Goal: Task Accomplishment & Management: Complete application form

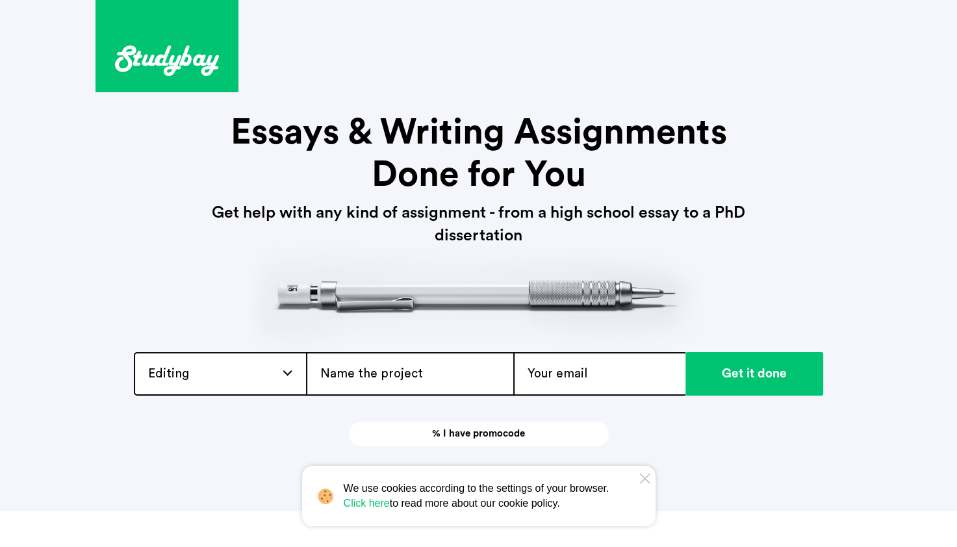
click at [285, 371] on div "Editing Admission / Scholarship Essay Annotated Bibliography Application Essay …" at bounding box center [220, 374] width 172 height 44
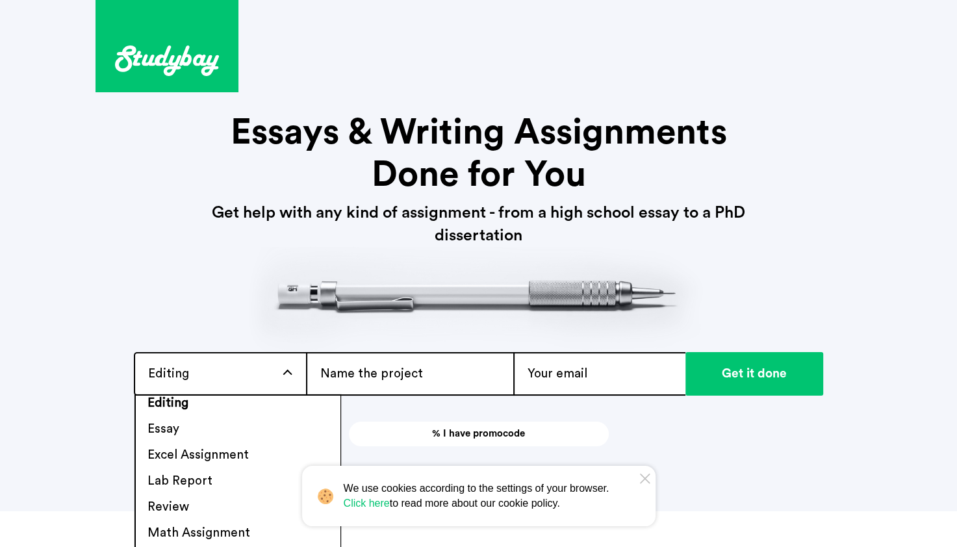
scroll to position [529, 0]
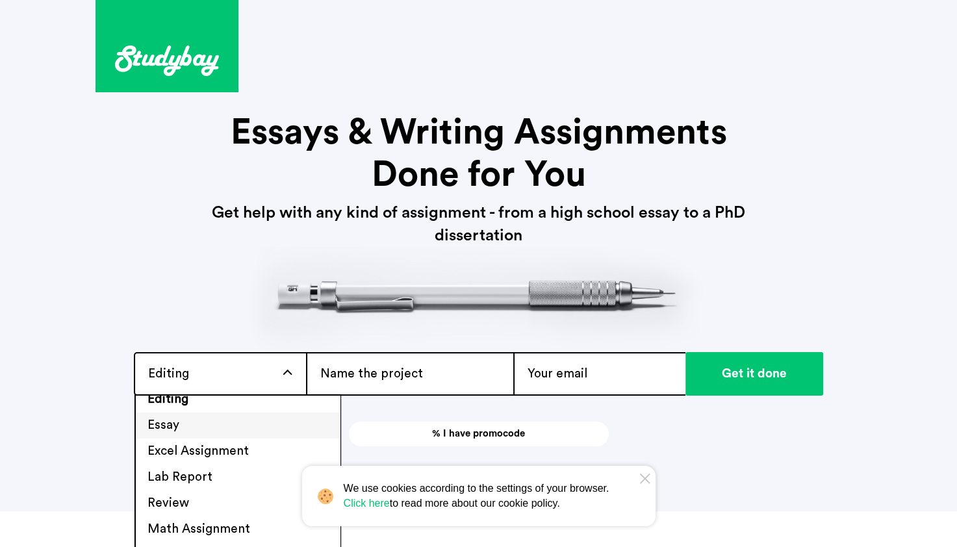
click at [167, 418] on li "Essay" at bounding box center [238, 426] width 204 height 26
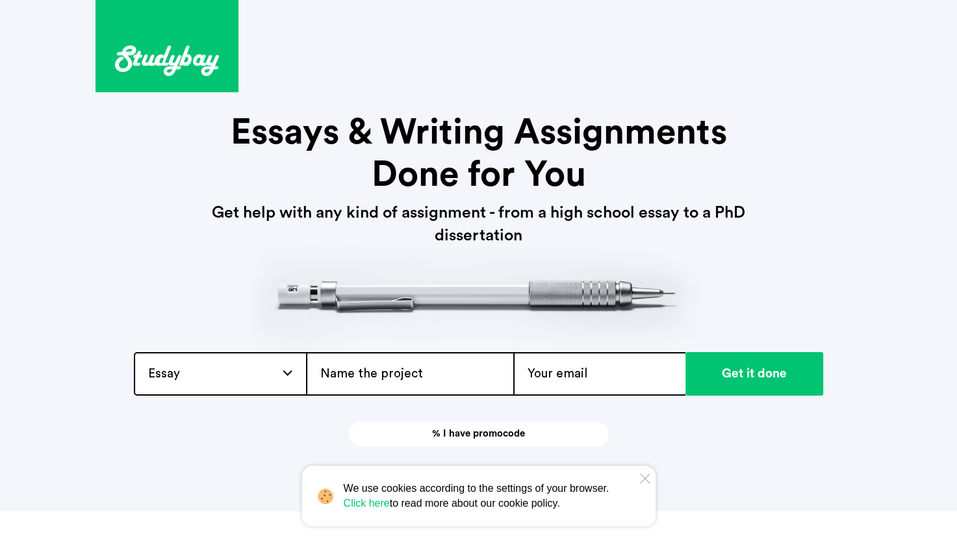
click at [486, 378] on input "text" at bounding box center [409, 374] width 207 height 44
type input "Cultura Influence on Identity"
click at [606, 374] on input "email" at bounding box center [599, 374] width 172 height 44
type input "[EMAIL_ADDRESS][DOMAIN_NAME]"
click at [644, 483] on icon at bounding box center [645, 479] width 10 height 10
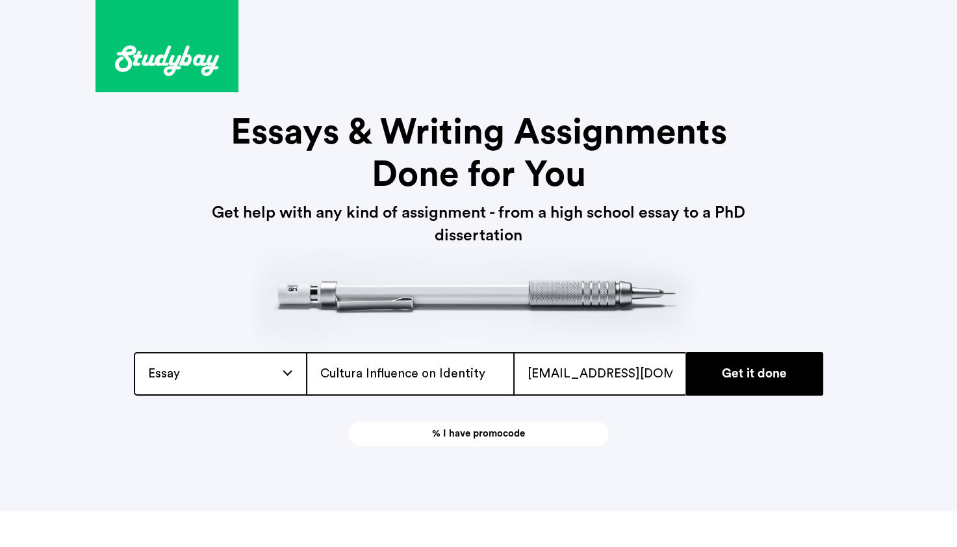
click at [759, 376] on input "Get it done" at bounding box center [754, 374] width 138 height 44
